Goal: Go to known website: Go to known website

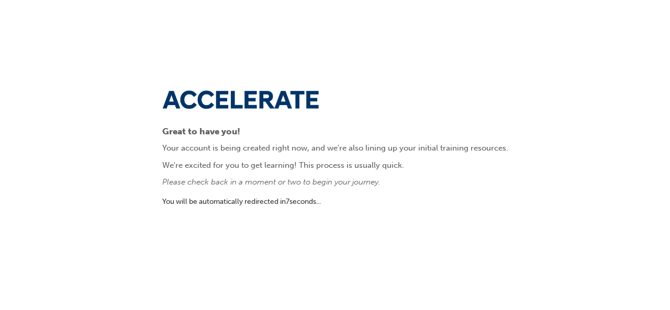
click at [308, 208] on p "You will be automatically redirected in 7 second s ..." at bounding box center [335, 202] width 346 height 12
